Goal: Task Accomplishment & Management: Complete application form

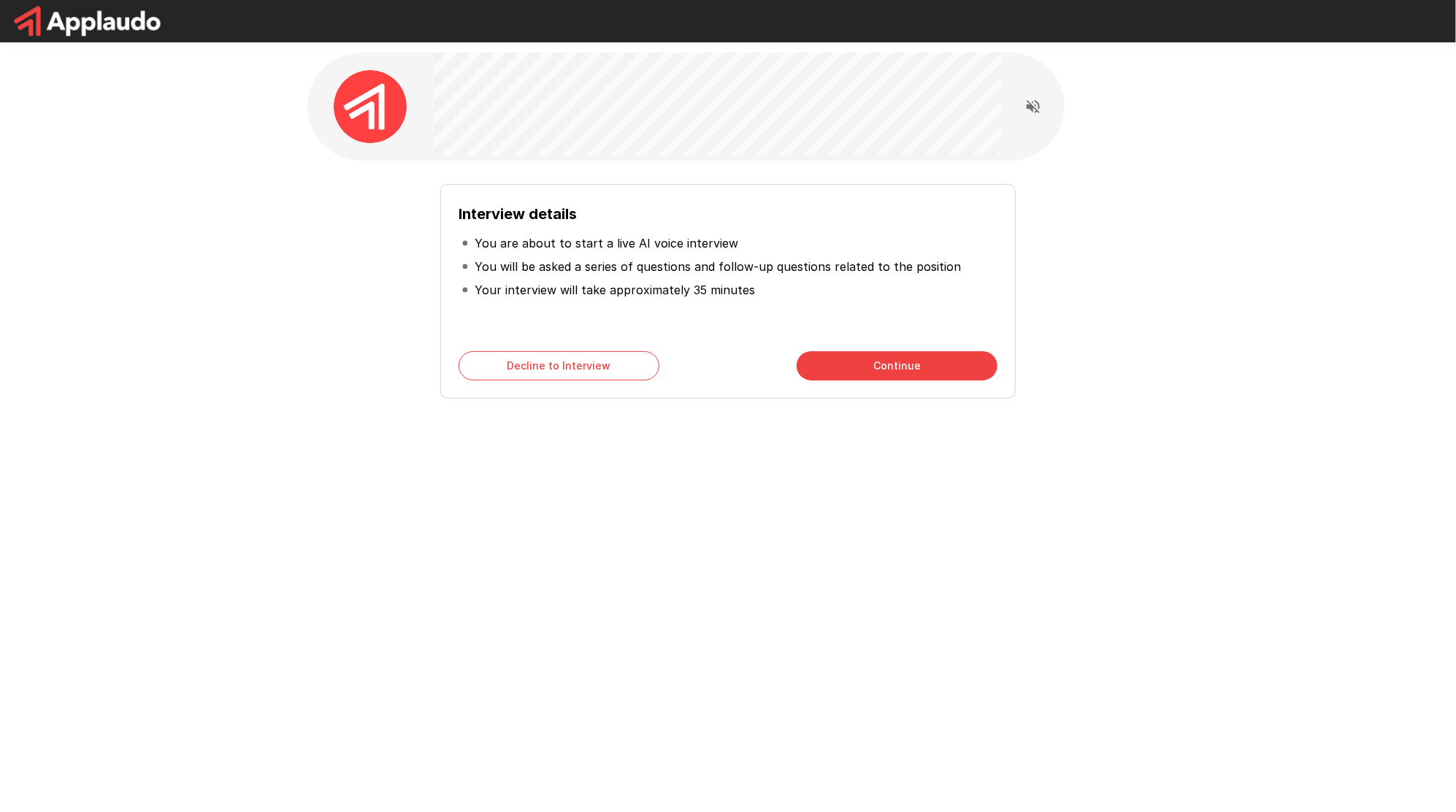
click at [875, 365] on button "Continue" at bounding box center [896, 366] width 201 height 29
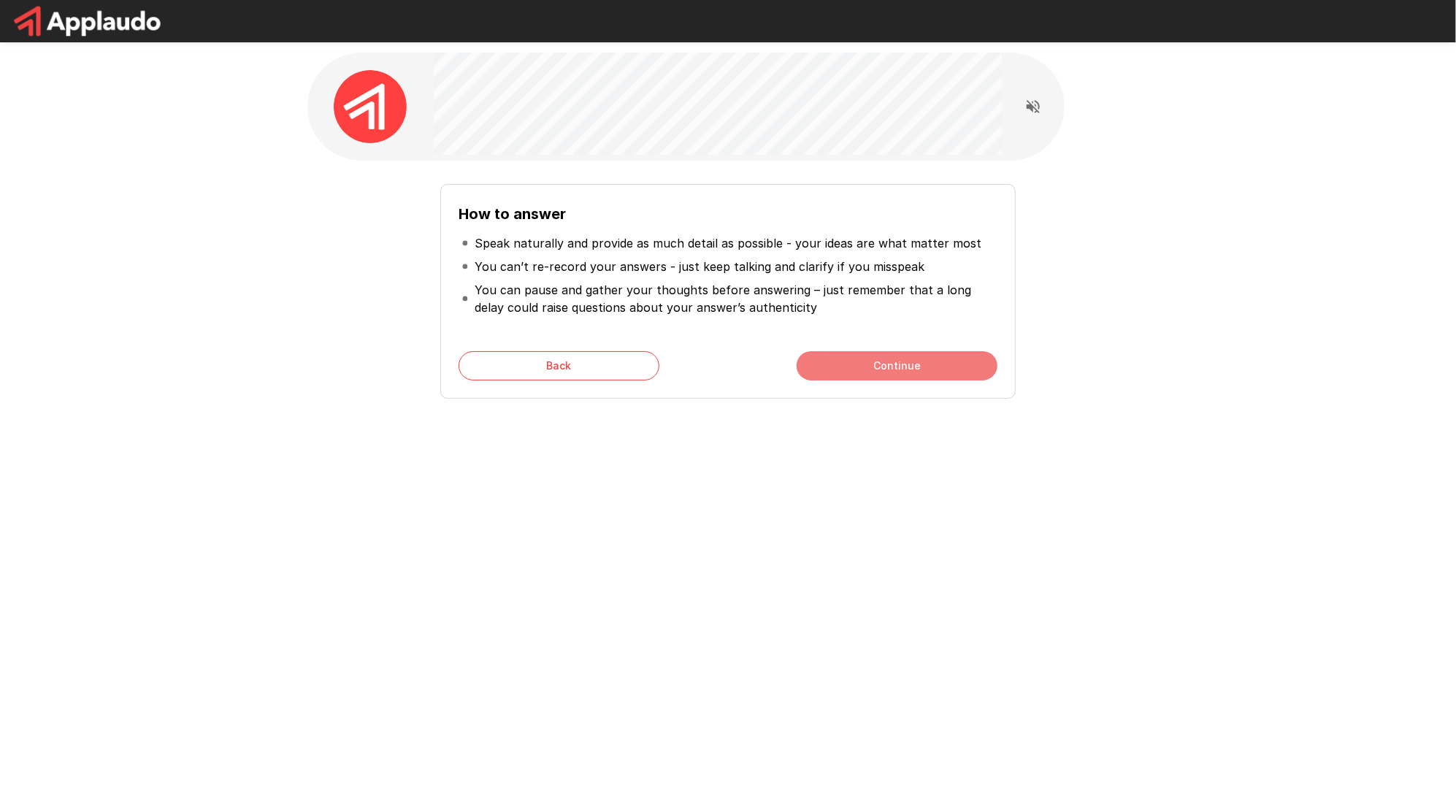
click at [872, 374] on button "Continue" at bounding box center [896, 366] width 201 height 29
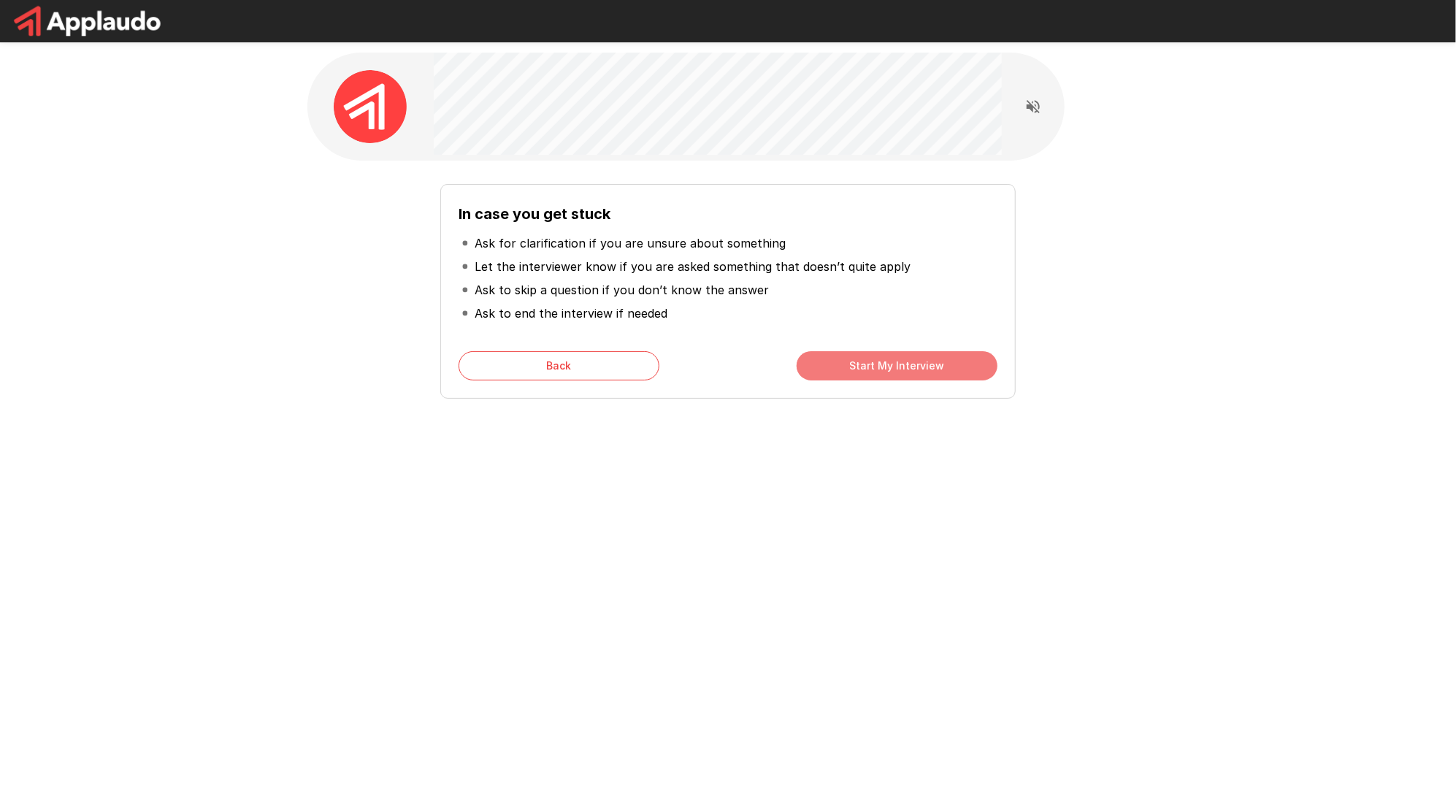
click at [864, 371] on button "Start My Interview" at bounding box center [896, 366] width 201 height 29
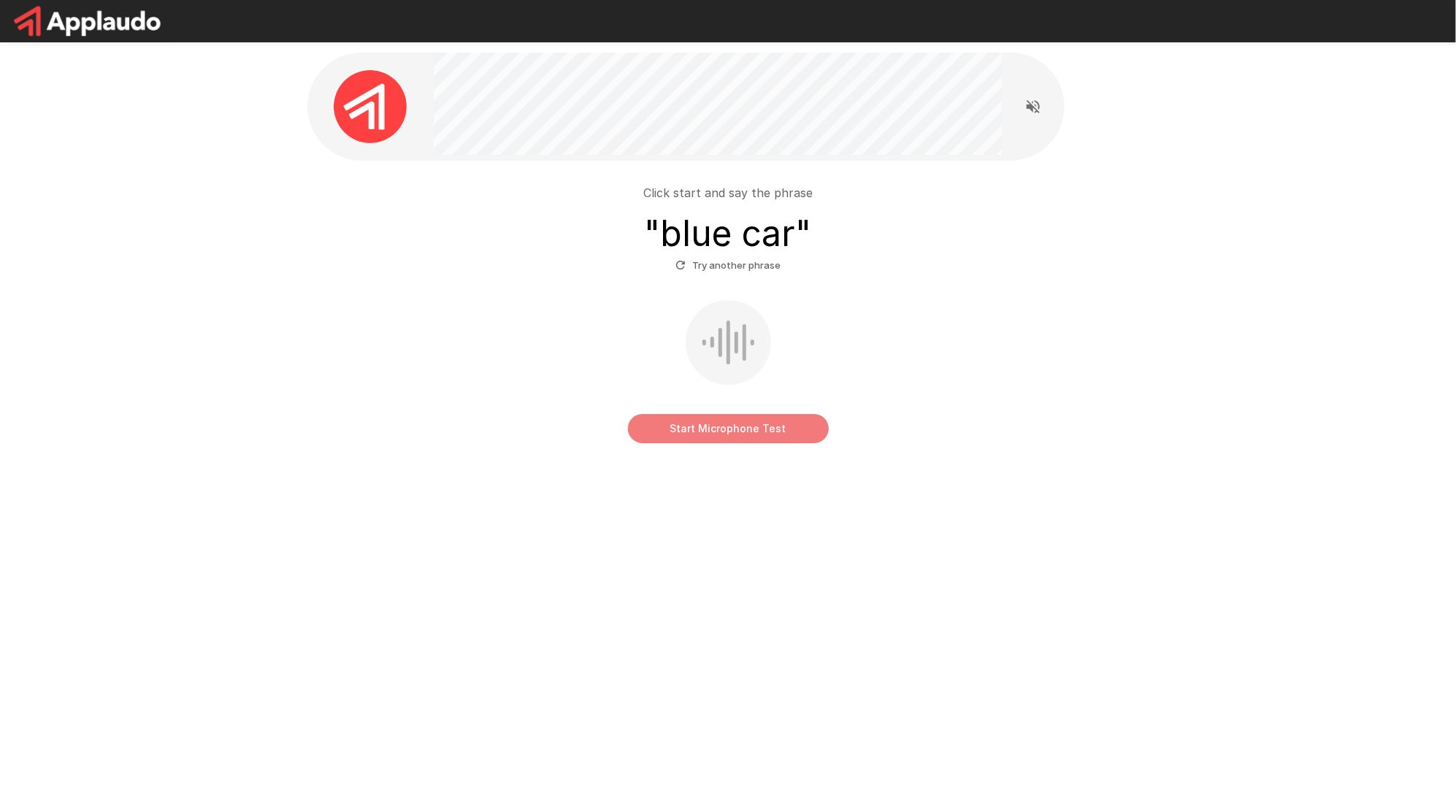
click at [727, 432] on button "Start Microphone Test" at bounding box center [728, 428] width 201 height 29
click at [731, 431] on button "Stop & Submit" at bounding box center [728, 428] width 201 height 29
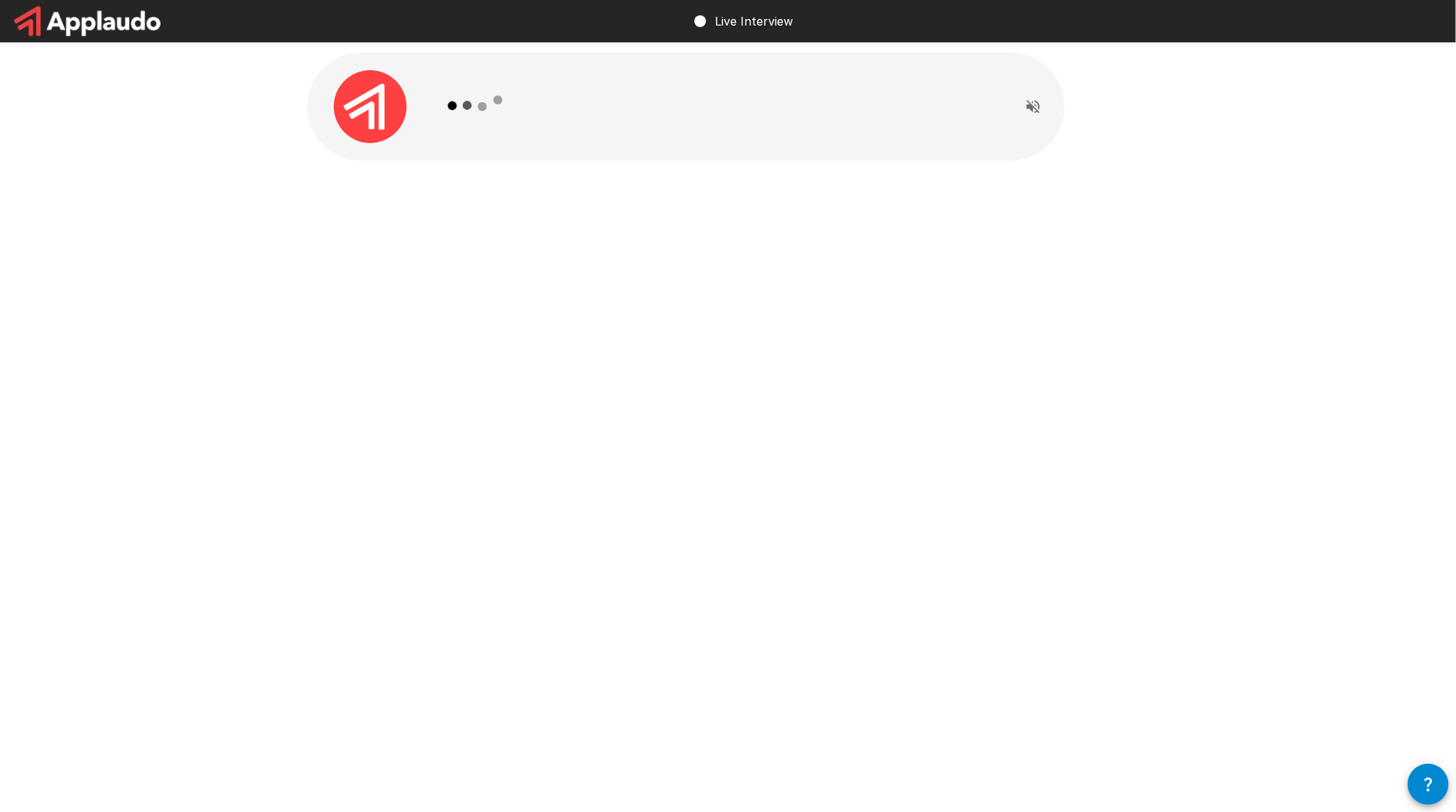
click at [1114, 453] on div "Live Interview" at bounding box center [728, 406] width 1456 height 812
click at [1027, 111] on icon "Read questions aloud" at bounding box center [1033, 107] width 17 height 17
